Goal: Book appointment/travel/reservation

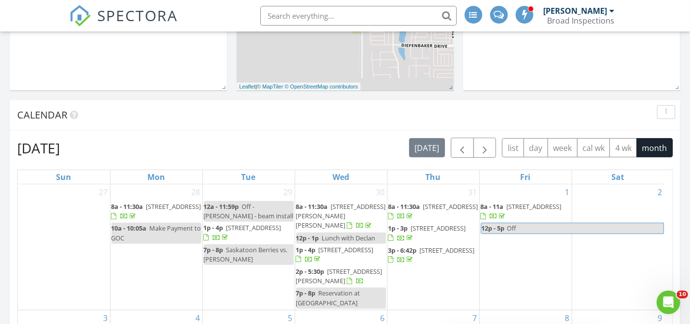
scroll to position [436, 0]
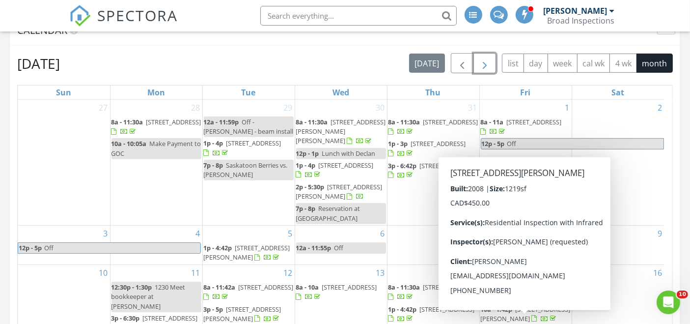
click at [493, 53] on button "button" at bounding box center [485, 63] width 23 height 20
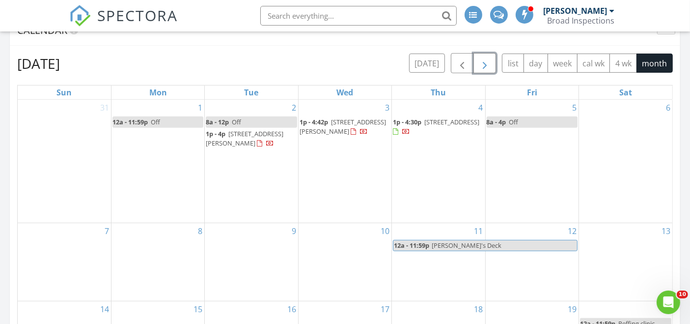
click at [325, 149] on div "3 1p - 4:42p [STREET_ADDRESS][PERSON_NAME]" at bounding box center [345, 161] width 93 height 123
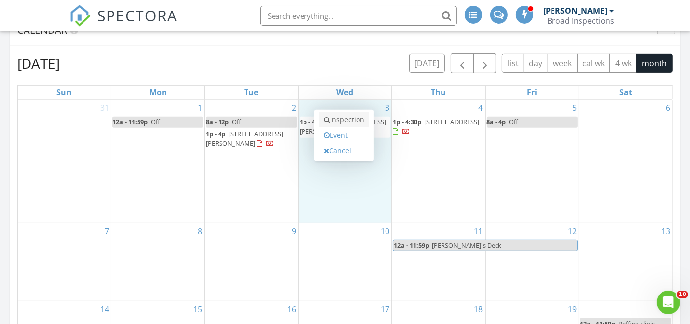
click at [330, 112] on link "Inspection" at bounding box center [344, 120] width 51 height 16
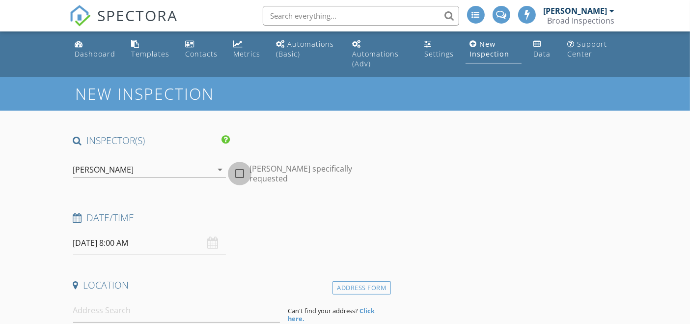
click at [241, 172] on div at bounding box center [239, 173] width 17 height 17
checkbox input "true"
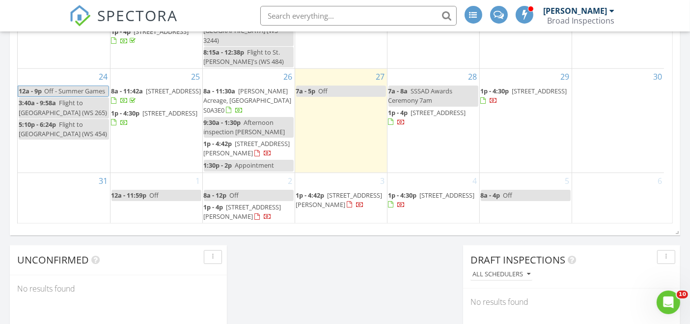
scroll to position [764, 0]
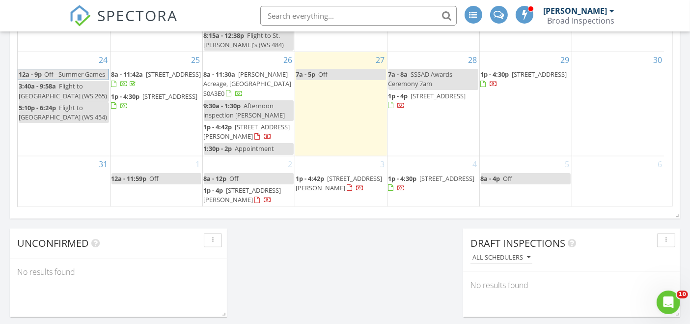
click at [334, 156] on div "3 1p - 4:42p [STREET_ADDRESS][PERSON_NAME]" at bounding box center [341, 181] width 92 height 51
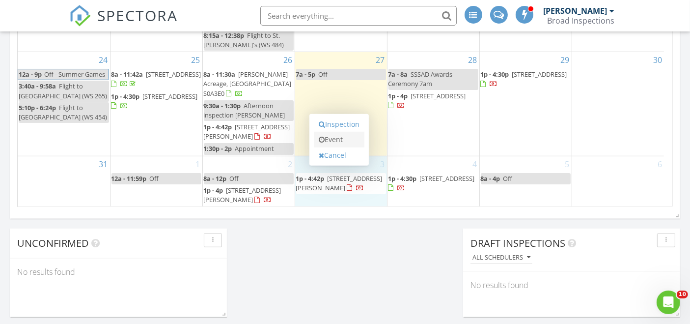
click at [338, 132] on link "Event" at bounding box center [339, 140] width 51 height 16
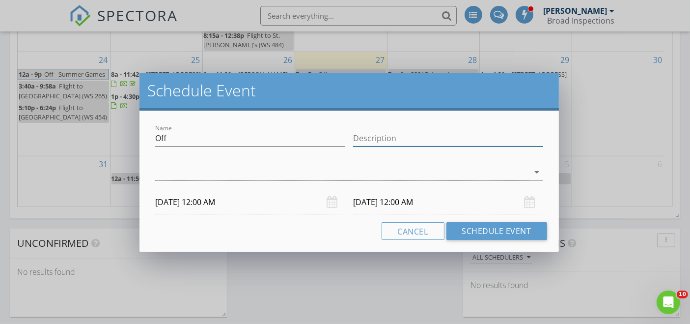
click at [380, 142] on input "Description" at bounding box center [448, 138] width 190 height 16
type input "Manitou beach inspection"
click at [372, 168] on div at bounding box center [342, 172] width 374 height 16
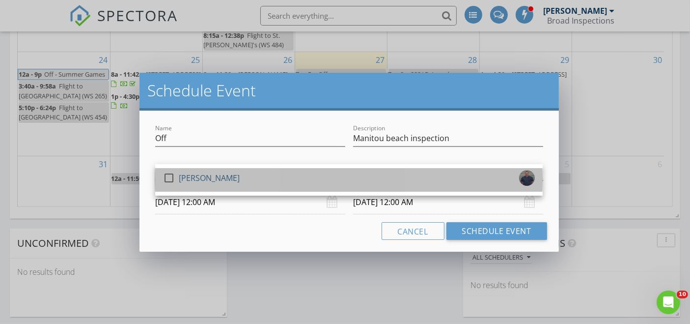
click at [284, 174] on div "check_box_outline_blank [PERSON_NAME]" at bounding box center [349, 180] width 372 height 20
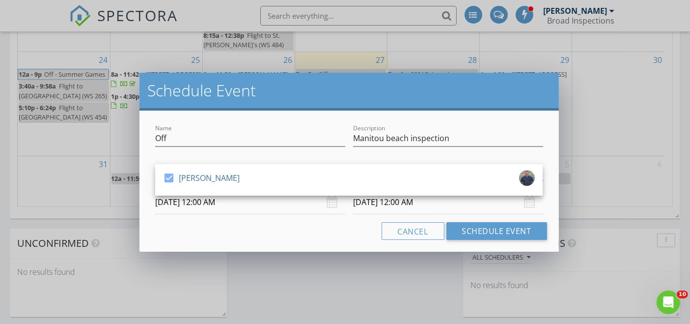
click at [248, 200] on input "[DATE] 12:00 AM" at bounding box center [250, 202] width 190 height 24
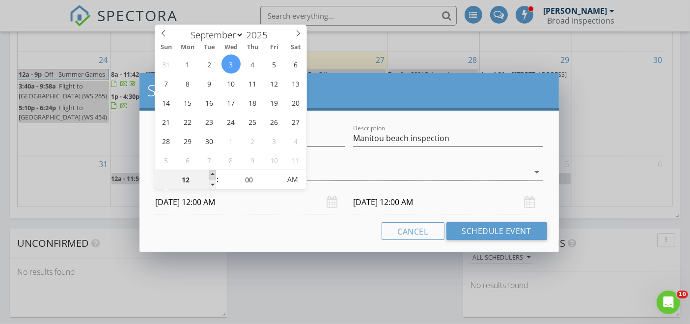
type input "01"
type input "[DATE] 1:00 AM"
click at [212, 173] on span at bounding box center [212, 175] width 7 height 10
type input "02"
type input "[DATE] 2:00 AM"
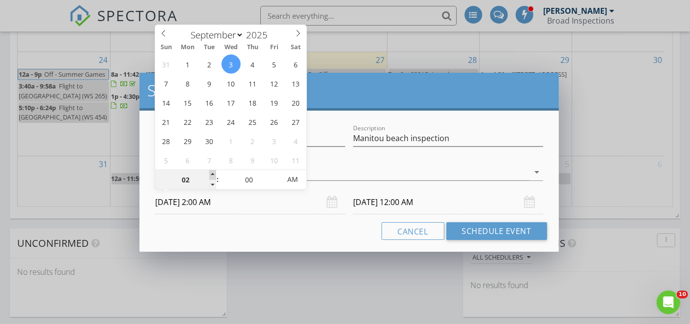
click at [212, 173] on span at bounding box center [212, 175] width 7 height 10
type input "03"
type input "[DATE] 3:00 AM"
click at [212, 173] on span at bounding box center [212, 175] width 7 height 10
type input "04"
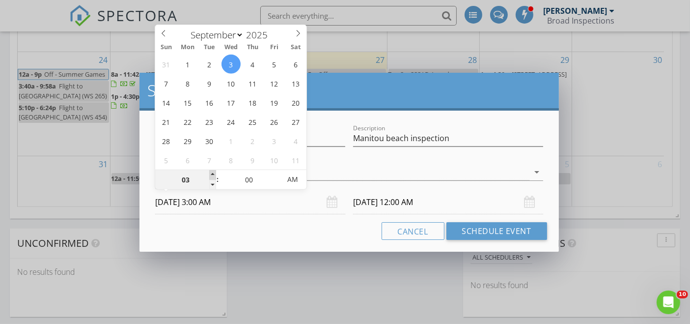
type input "[DATE] 4:00 AM"
click at [212, 173] on span at bounding box center [212, 175] width 7 height 10
type input "05"
type input "[DATE] 5:00 AM"
click at [212, 173] on span at bounding box center [212, 175] width 7 height 10
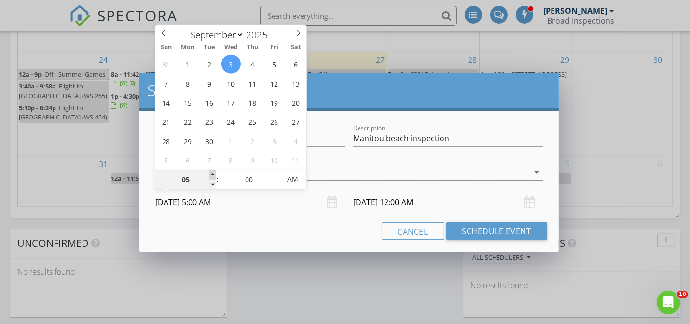
type input "06"
type input "[DATE] 6:00 AM"
click at [212, 173] on span at bounding box center [212, 175] width 7 height 10
type input "06"
type input "[DATE] 6:00 AM"
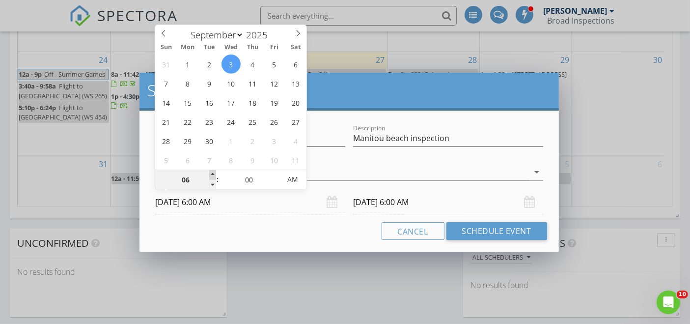
type input "07"
type input "[DATE] 7:00 AM"
click at [212, 173] on span at bounding box center [212, 175] width 7 height 10
type input "07"
click at [436, 204] on input "[DATE] 7:00 AM" at bounding box center [448, 202] width 190 height 24
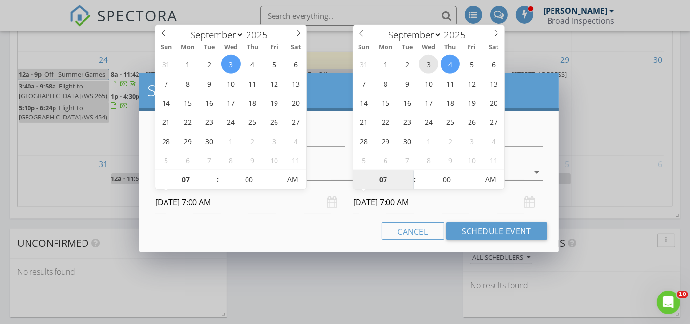
type input "[DATE] 7:00 AM"
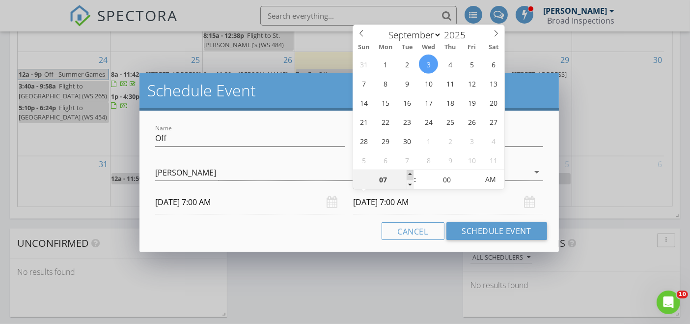
type input "08"
type input "[DATE] 8:00 AM"
click at [411, 173] on span at bounding box center [410, 175] width 7 height 10
type input "09"
type input "[DATE] 9:00 AM"
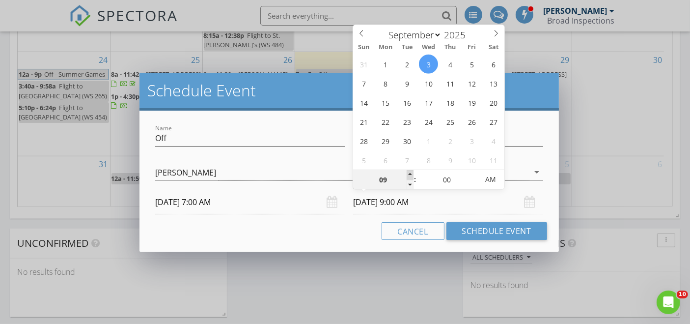
click at [411, 173] on span at bounding box center [410, 175] width 7 height 10
type input "10"
type input "[DATE] 10:00 AM"
click at [411, 173] on span at bounding box center [410, 175] width 7 height 10
type input "11"
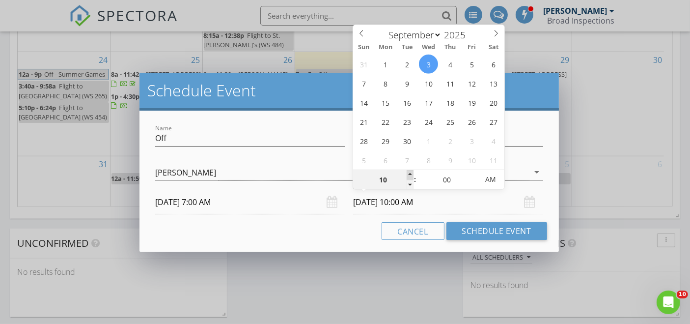
type input "[DATE] 11:00 AM"
click at [411, 173] on span at bounding box center [410, 175] width 7 height 10
type input "12"
type input "[DATE] 12:00 PM"
click at [411, 173] on span at bounding box center [410, 175] width 7 height 10
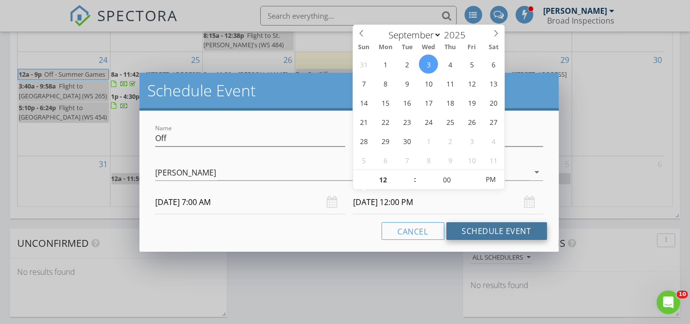
click at [468, 227] on button "Schedule Event" at bounding box center [497, 231] width 101 height 18
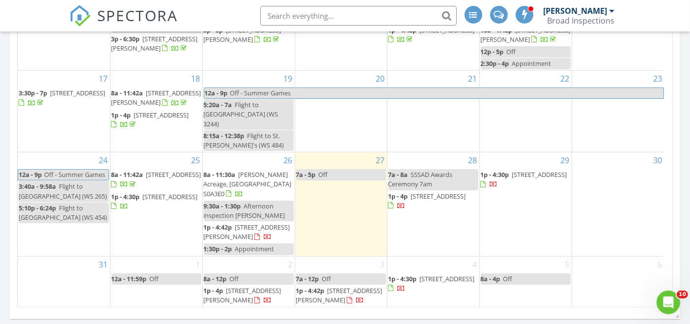
scroll to position [660, 0]
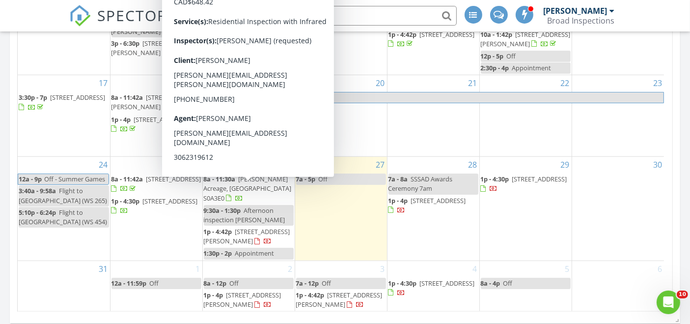
click at [251, 187] on span "[PERSON_NAME] Acreage, [GEOGRAPHIC_DATA] S0A3E0" at bounding box center [248, 188] width 88 height 28
